Goal: Complete application form: Complete application form

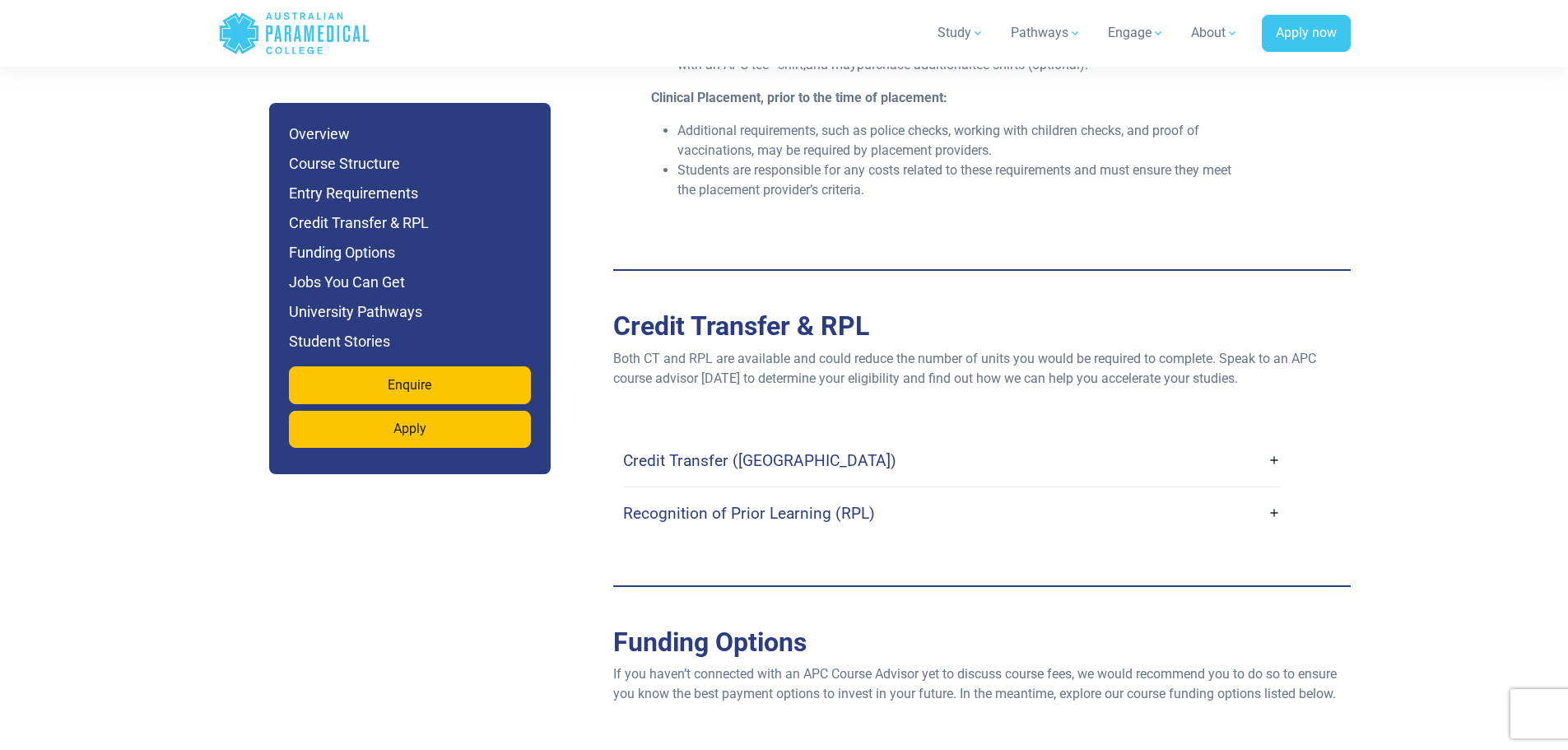
scroll to position [6916, 0]
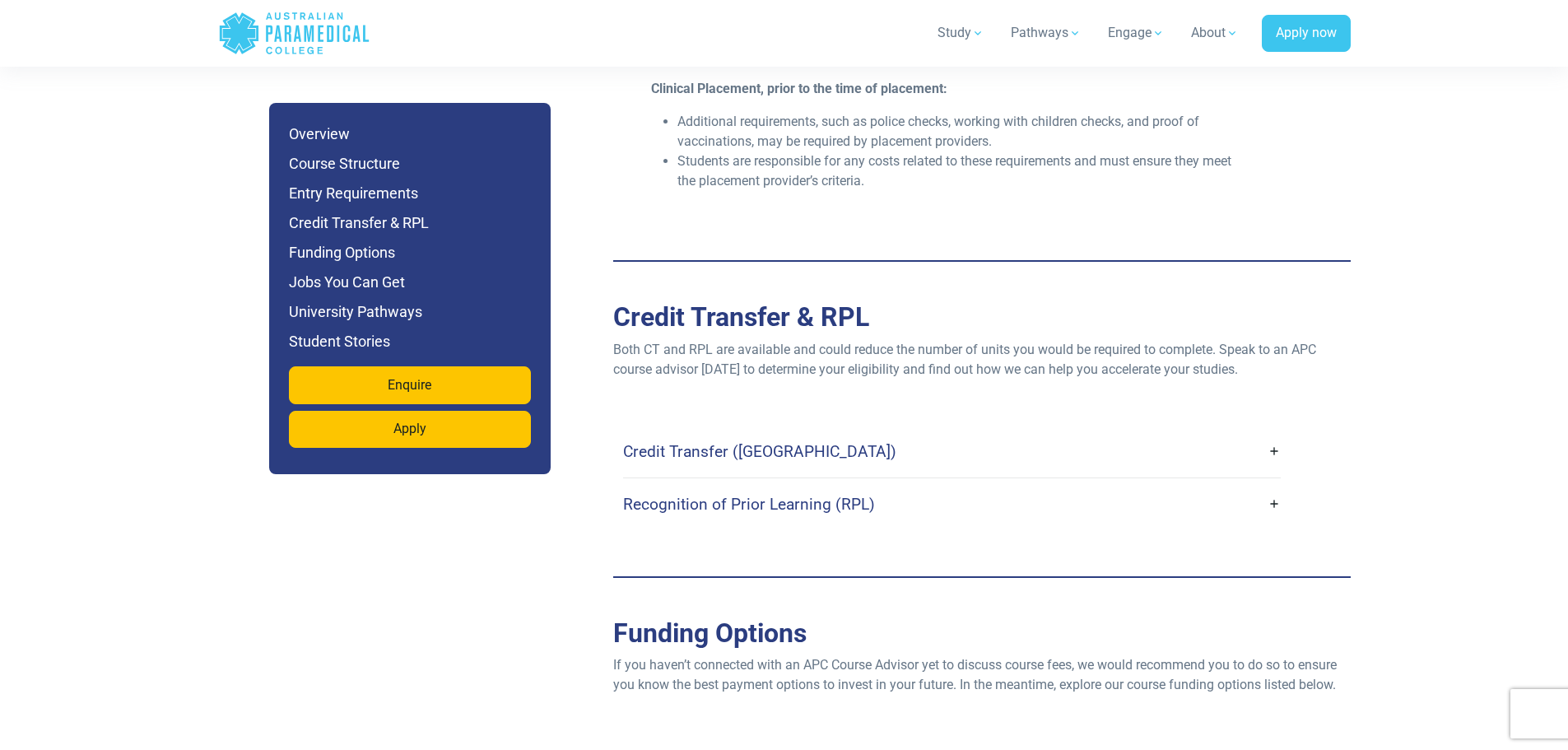
click at [704, 442] on h4 "Credit Transfer (CT)" at bounding box center [759, 451] width 273 height 19
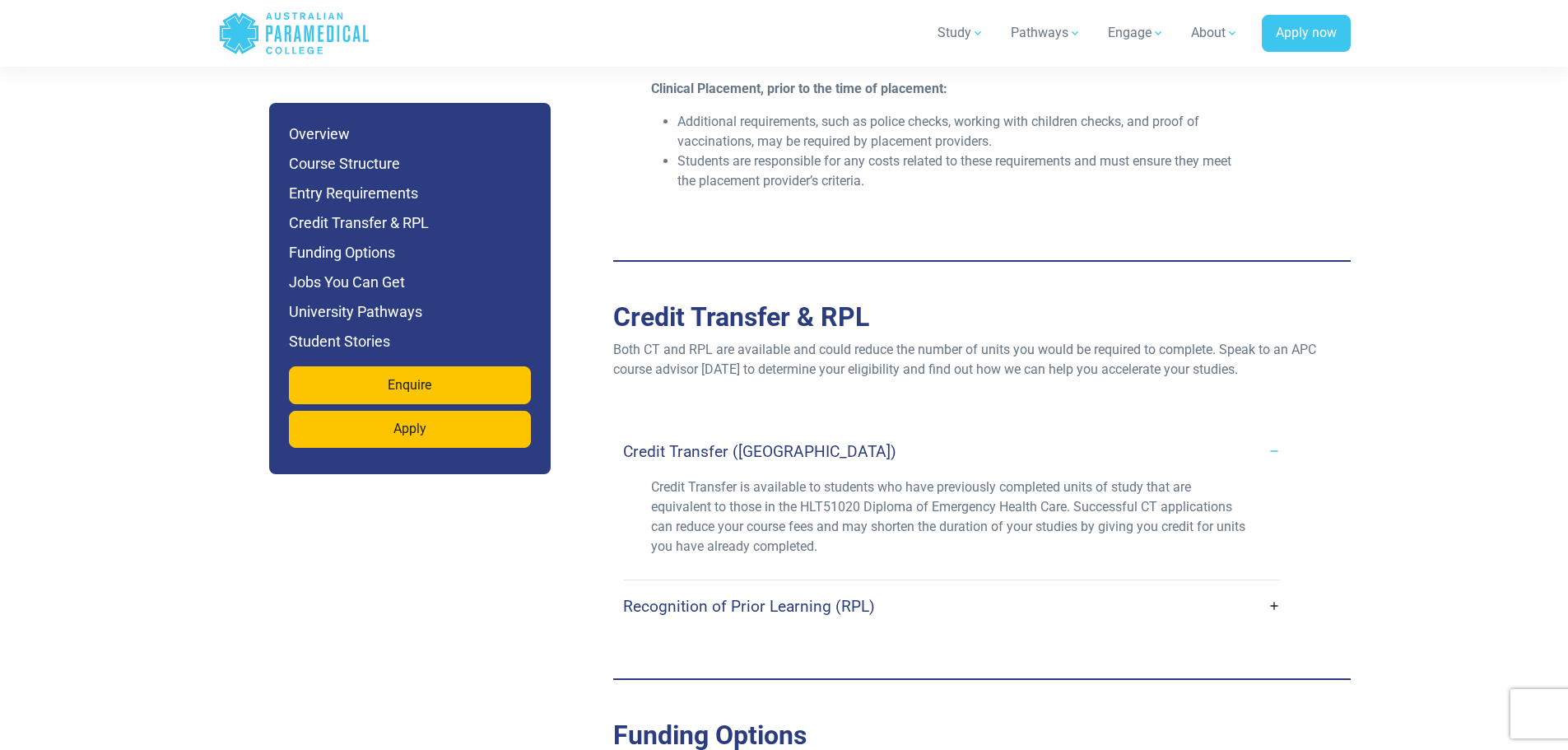
click at [708, 442] on h4 "Credit Transfer (CT)" at bounding box center [759, 451] width 273 height 19
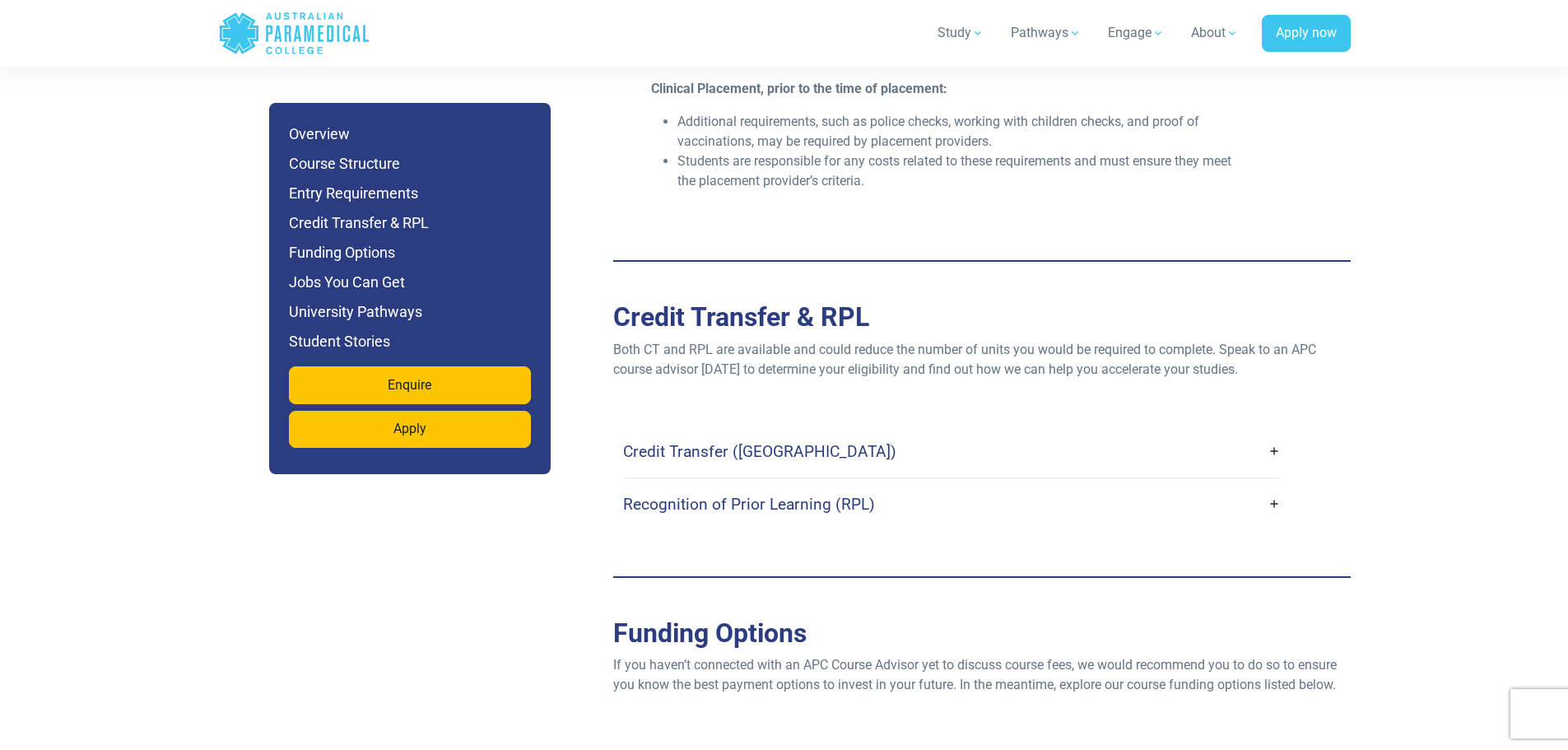
click at [696, 485] on link "Recognition of Prior Learning (RPL)" at bounding box center [952, 504] width 657 height 38
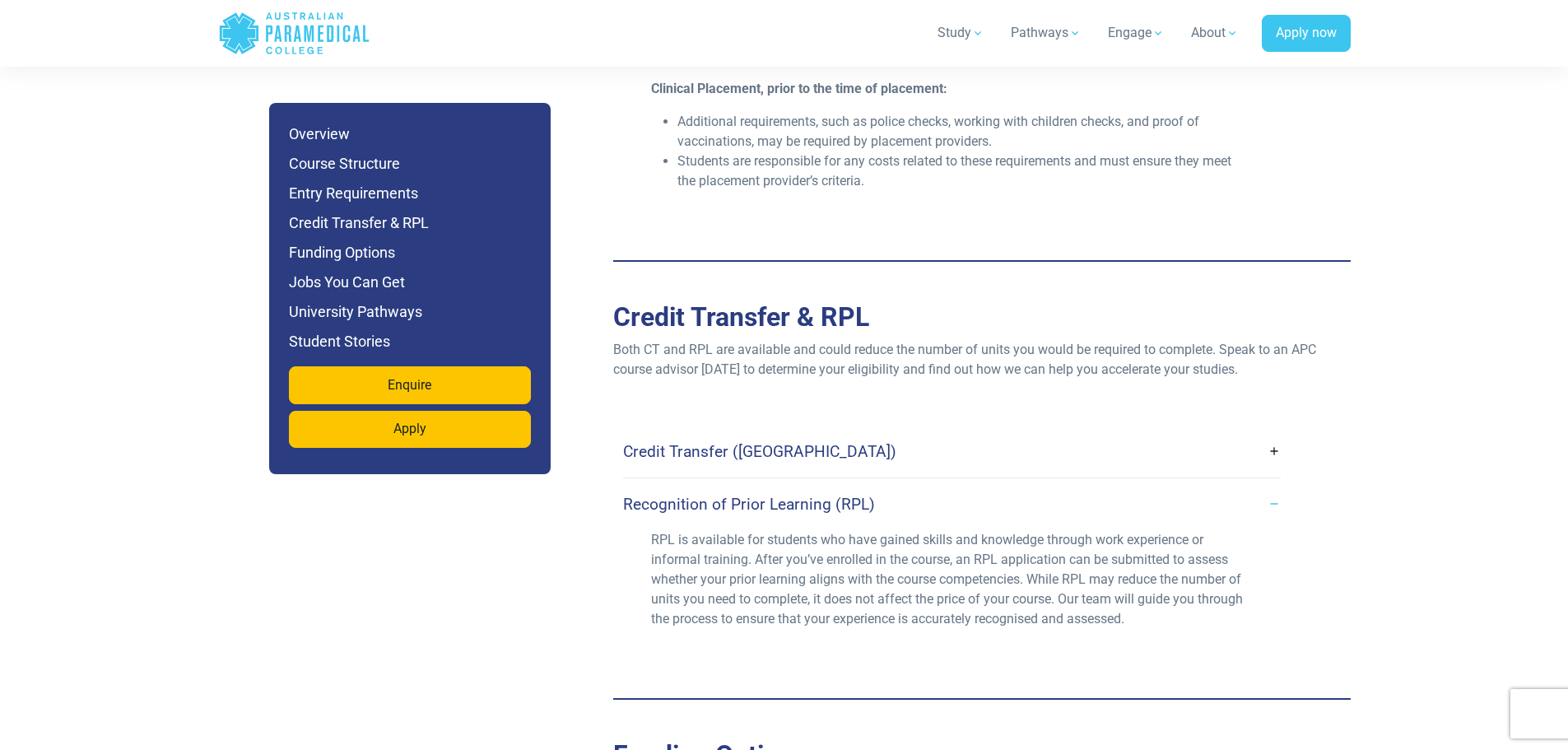
click at [697, 495] on h4 "Recognition of Prior Learning (RPL)" at bounding box center [749, 504] width 252 height 19
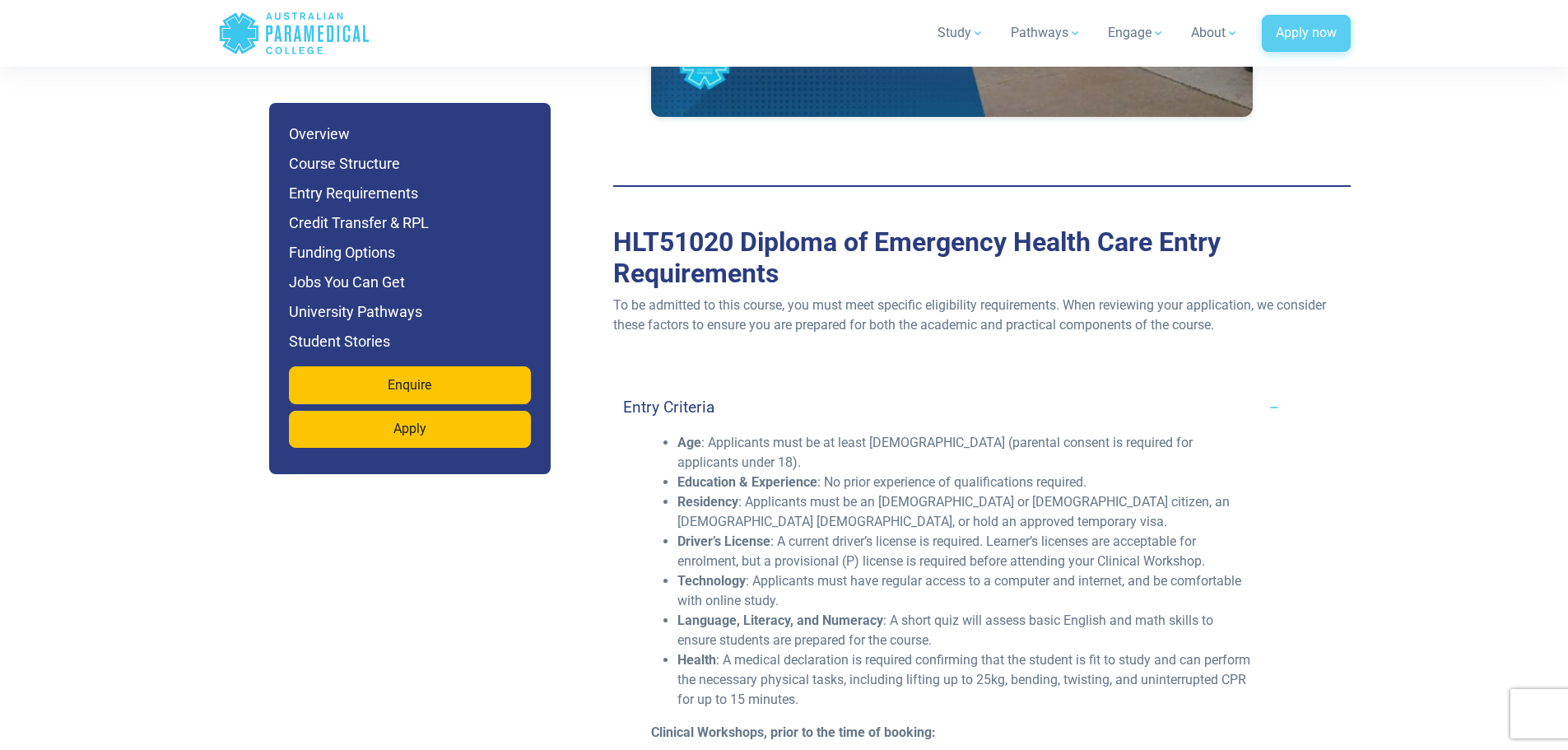
scroll to position [5846, 0]
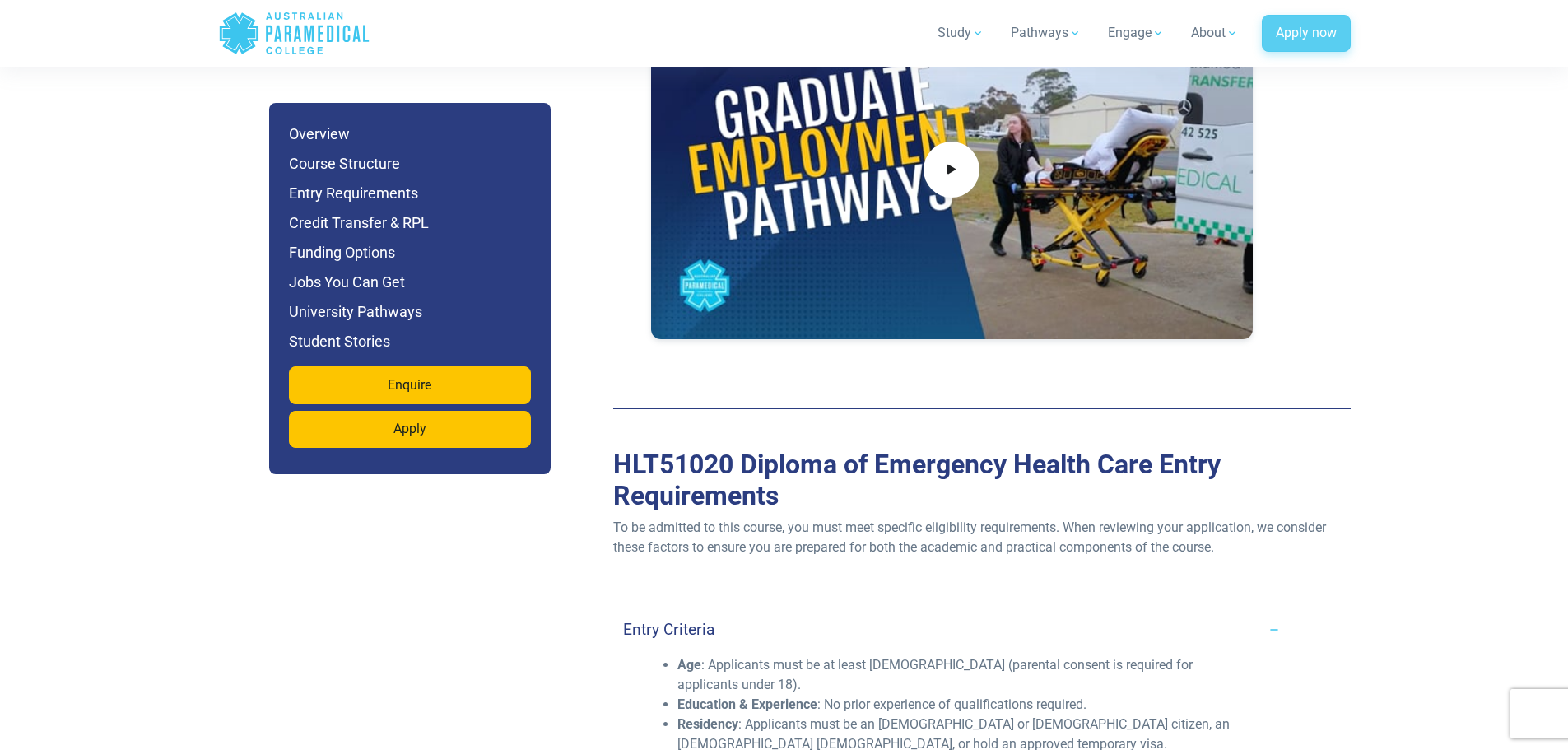
click at [1293, 33] on link "Apply now" at bounding box center [1306, 33] width 89 height 38
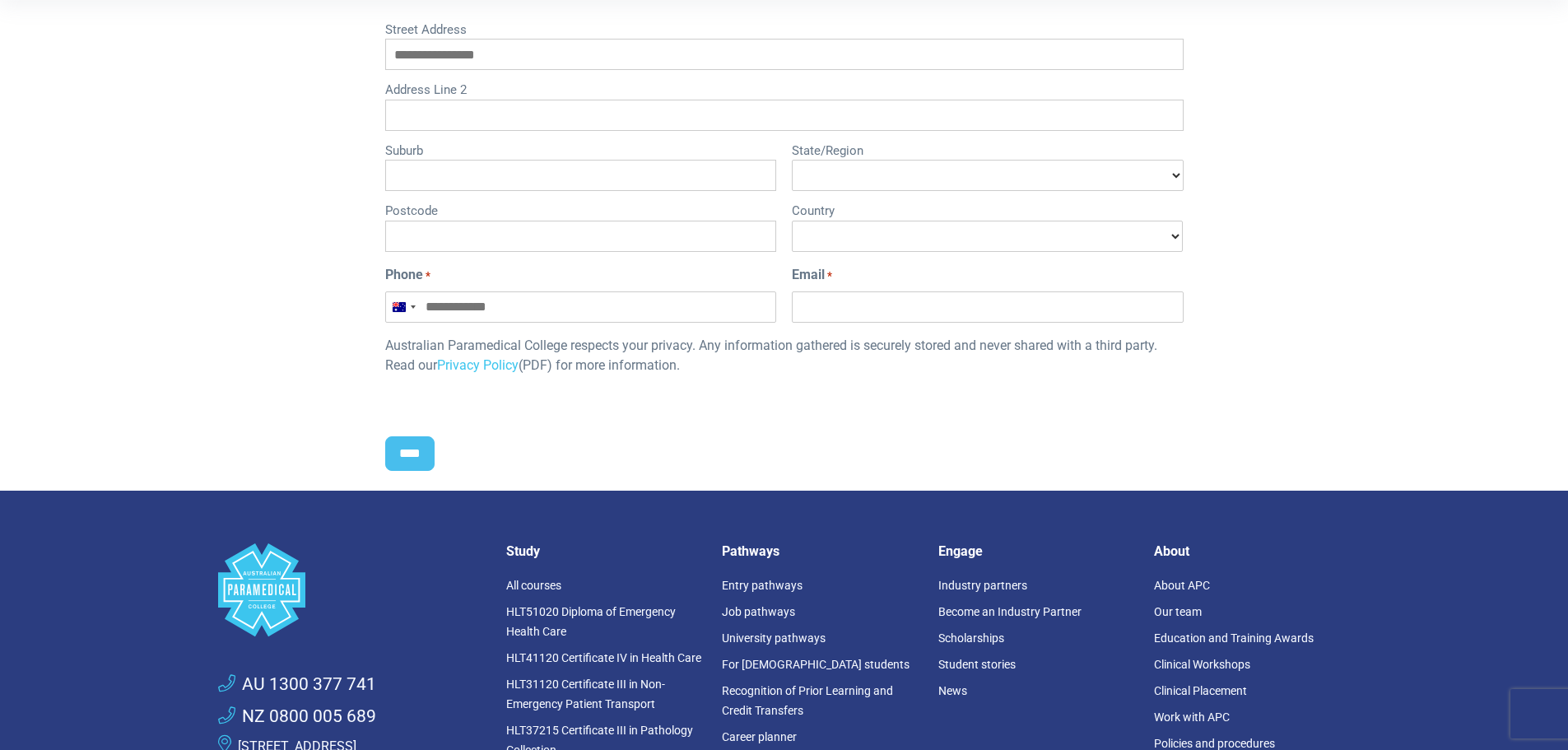
scroll to position [247, 0]
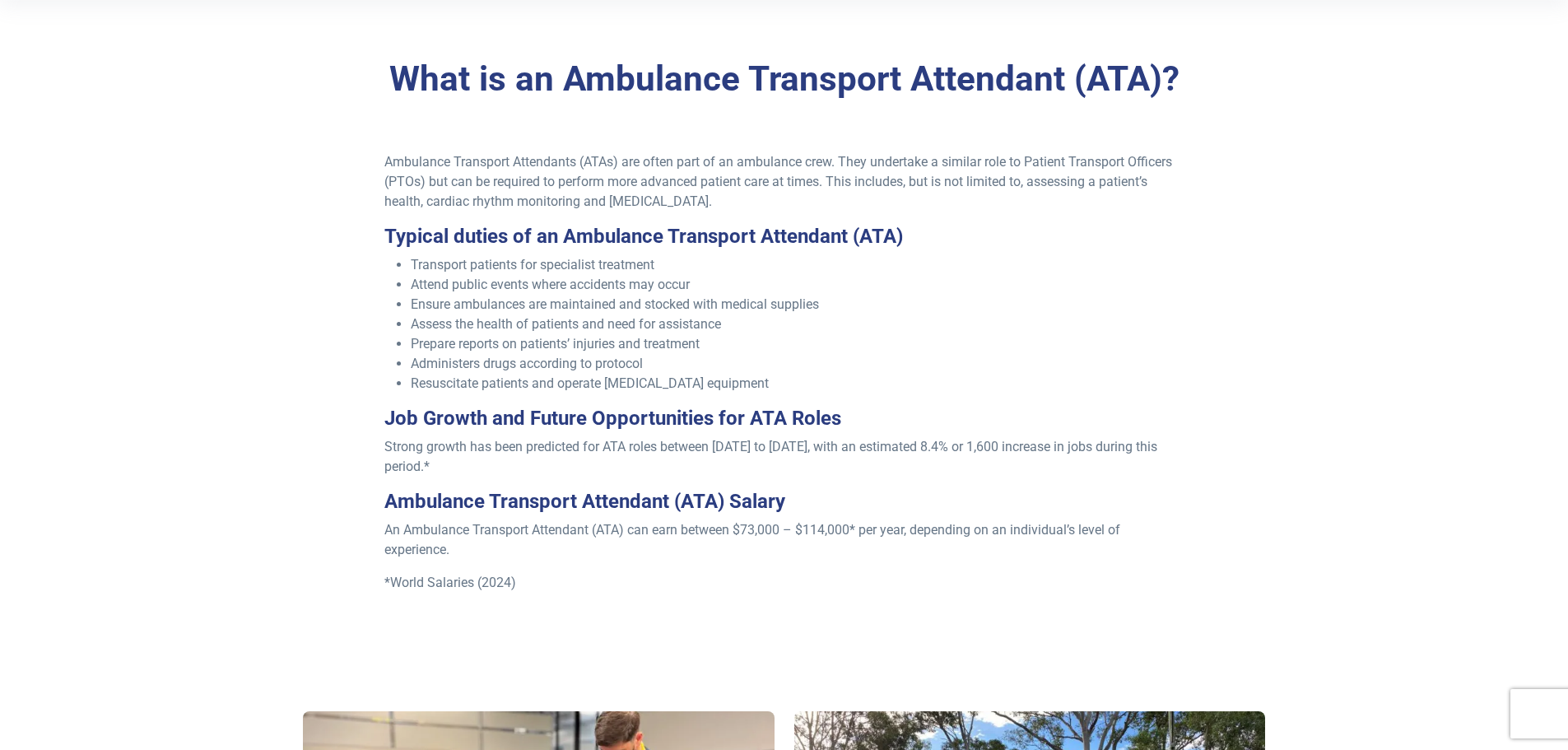
scroll to position [494, 0]
